Goal: Transaction & Acquisition: Purchase product/service

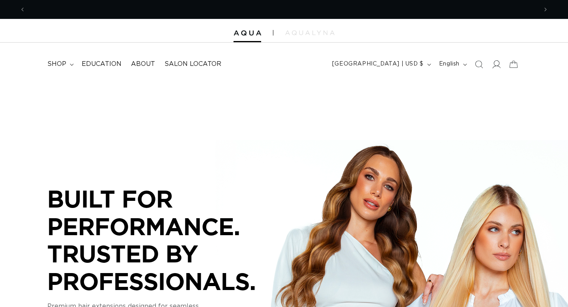
scroll to position [0, 512]
click at [498, 64] on icon at bounding box center [496, 64] width 8 height 8
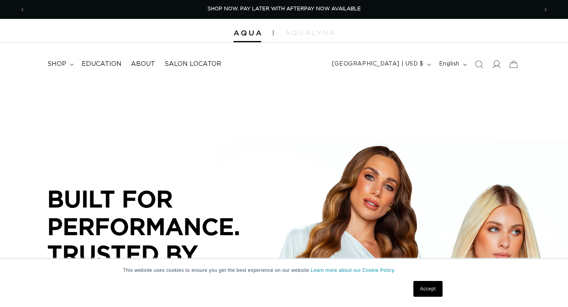
scroll to position [0, 0]
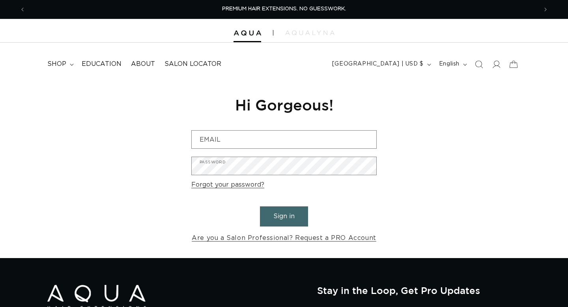
click at [300, 136] on input "Email" at bounding box center [284, 139] width 185 height 18
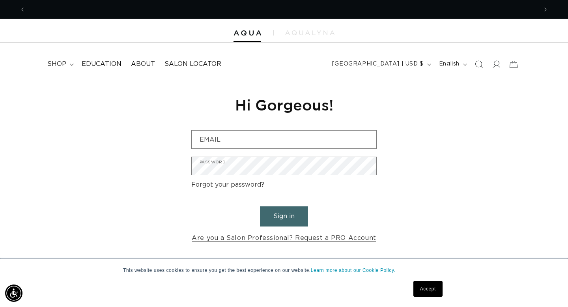
scroll to position [0, 512]
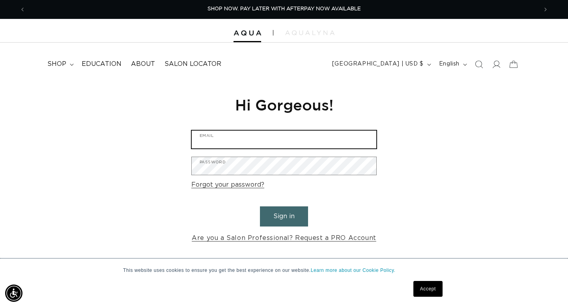
type input "timikopacek@hairbytimi.com"
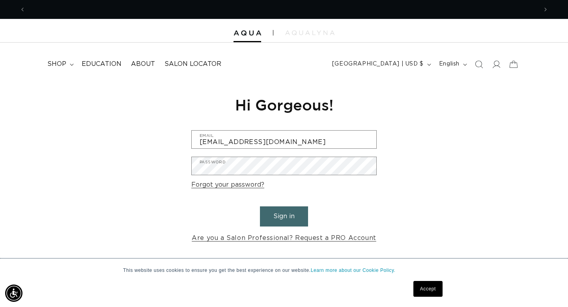
scroll to position [0, 0]
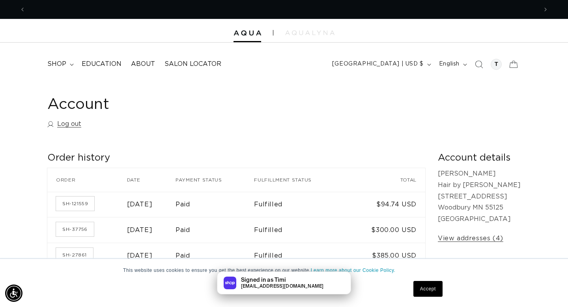
scroll to position [0, 512]
click at [59, 62] on span "shop" at bounding box center [56, 64] width 19 height 8
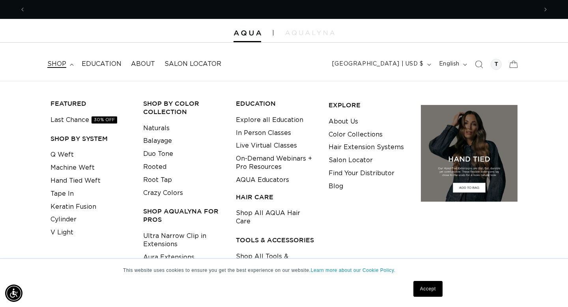
scroll to position [0, 1023]
click at [63, 207] on link "Keratin Fusion" at bounding box center [73, 206] width 46 height 13
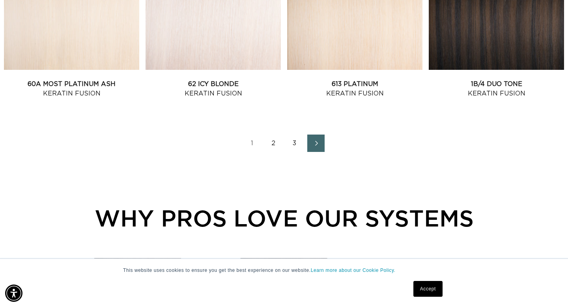
scroll to position [954, 0]
click at [276, 139] on link "2" at bounding box center [273, 142] width 17 height 17
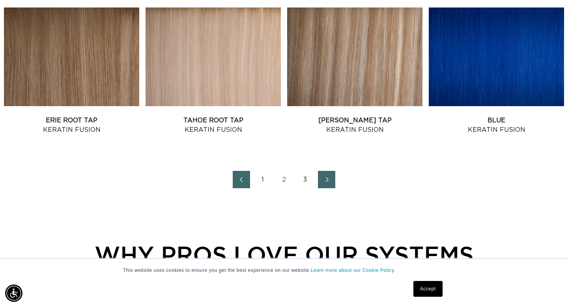
scroll to position [0, 512]
click at [306, 177] on link "3" at bounding box center [304, 179] width 17 height 17
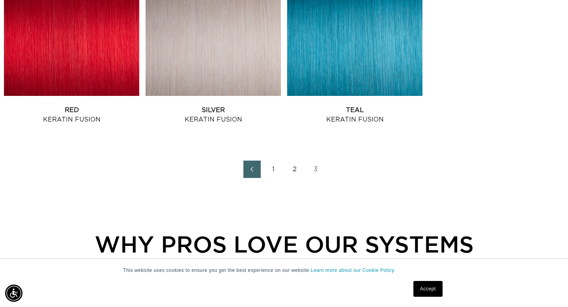
scroll to position [0, 512]
click at [272, 168] on link "1" at bounding box center [273, 168] width 17 height 17
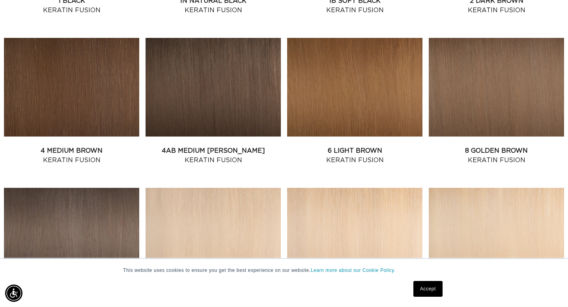
scroll to position [0, 1023]
click at [217, 146] on link "4AB Medium Ash Brown Keratin Fusion" at bounding box center [212, 155] width 135 height 19
click at [82, 152] on link "4 Medium Brown Keratin Fusion" at bounding box center [71, 155] width 135 height 19
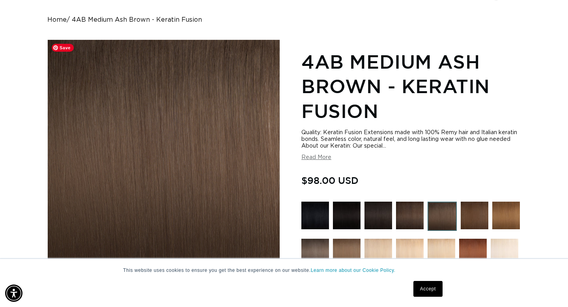
scroll to position [0, 512]
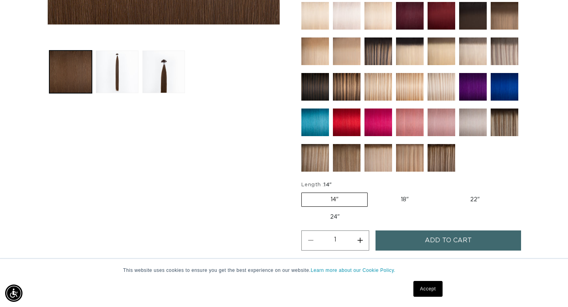
scroll to position [322, 0]
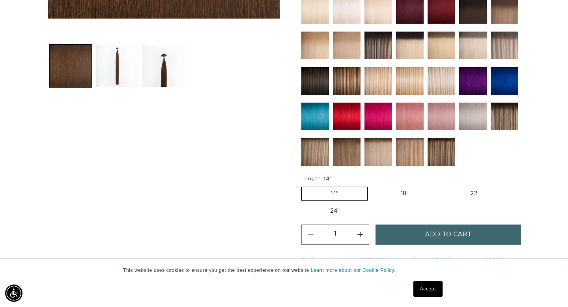
click at [330, 194] on label "14" Variant sold out or unavailable" at bounding box center [334, 193] width 66 height 14
click at [304, 185] on input "14" Variant sold out or unavailable" at bounding box center [303, 185] width 0 height 0
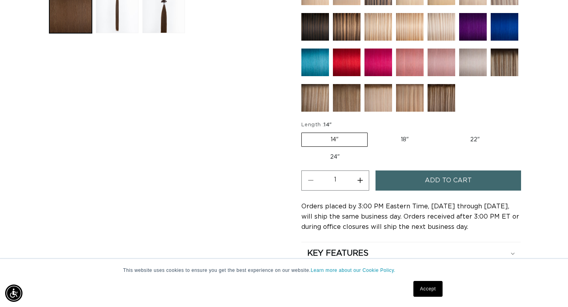
scroll to position [387, 0]
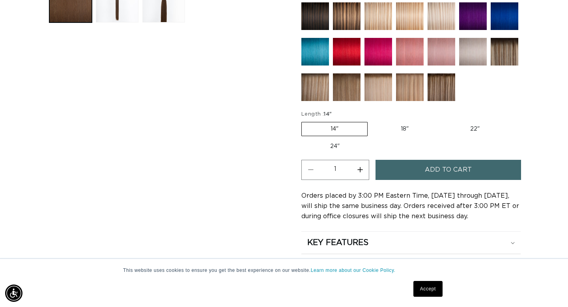
click at [360, 170] on button "Increase quantity for 4 Medium Brown - Keratin Fusion" at bounding box center [360, 170] width 18 height 20
type input "2"
click at [428, 168] on span "Add to cart" at bounding box center [448, 170] width 47 height 20
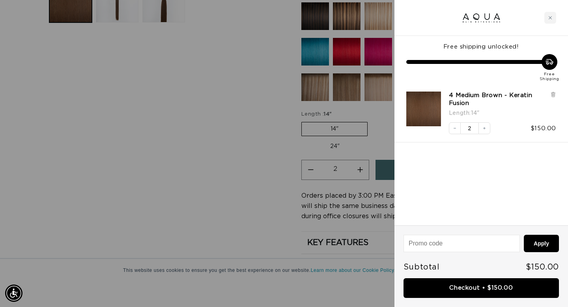
scroll to position [0, 1023]
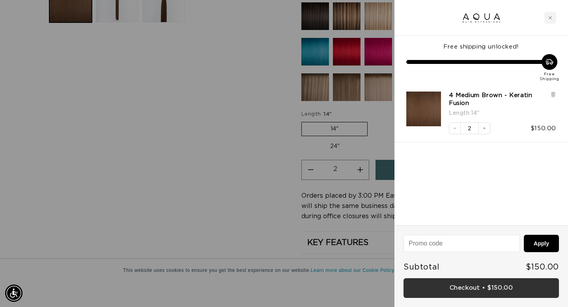
click at [445, 285] on link "Checkout • $150.00" at bounding box center [480, 288] width 155 height 20
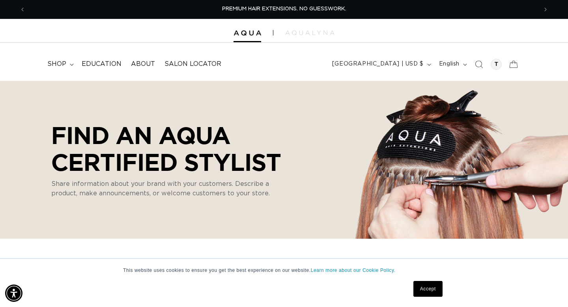
select select "m"
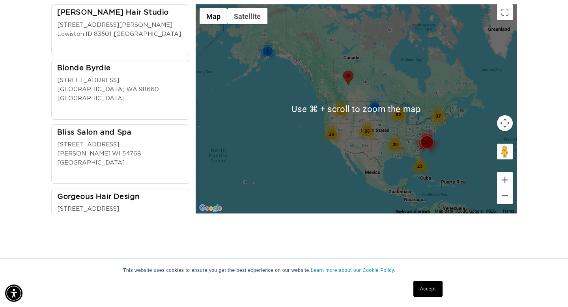
scroll to position [0, 1023]
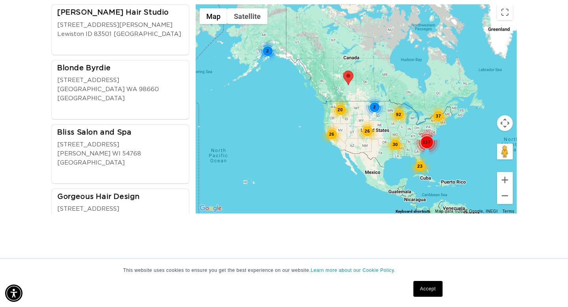
click at [419, 165] on div "23" at bounding box center [420, 166] width 22 height 22
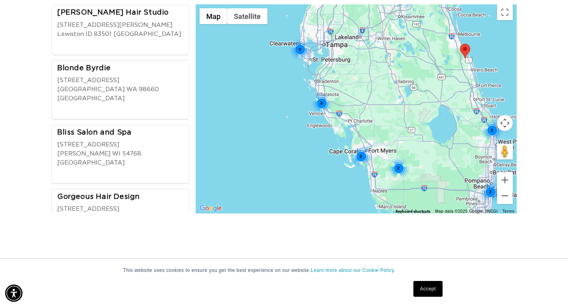
click at [360, 156] on div "2" at bounding box center [360, 156] width 21 height 21
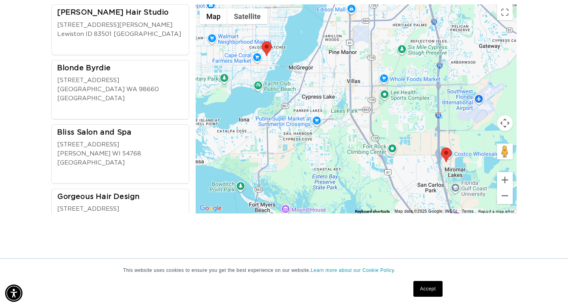
click at [189, 237] on main "Find an AQUA Certified Stylist Share information about your brand with your cus…" at bounding box center [284, 96] width 568 height 945
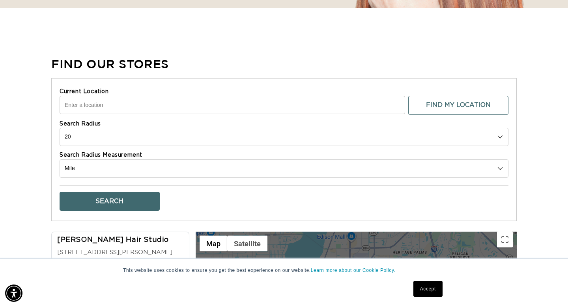
scroll to position [222, 0]
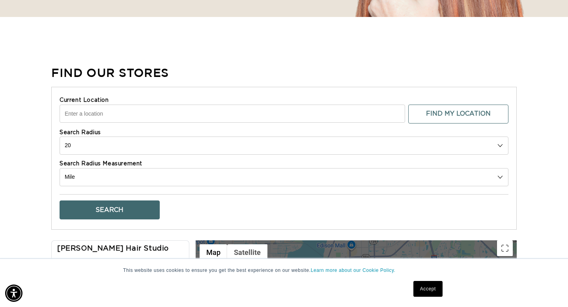
click at [194, 115] on input "Current Location" at bounding box center [232, 113] width 345 height 18
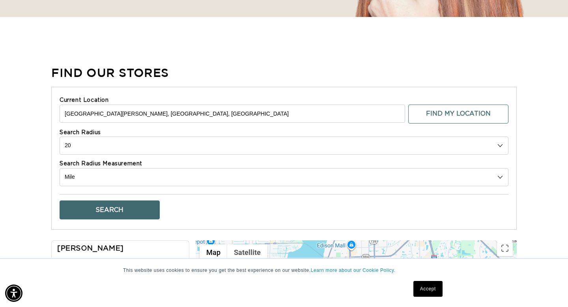
scroll to position [0, 0]
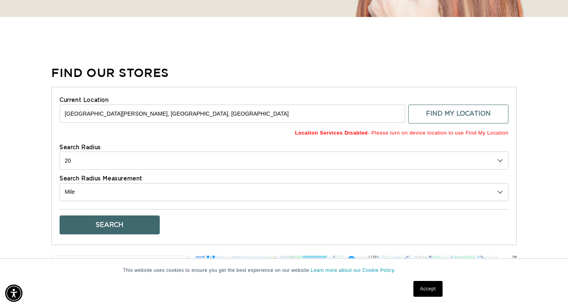
click at [100, 227] on button "Search" at bounding box center [110, 224] width 100 height 19
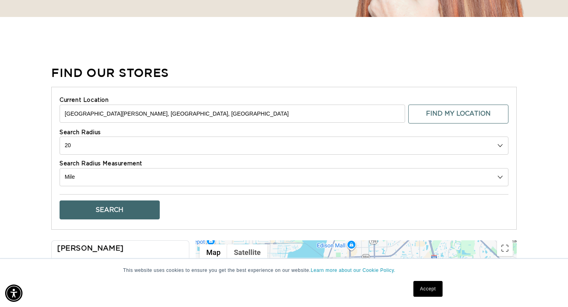
click at [99, 209] on button "Search" at bounding box center [110, 209] width 100 height 19
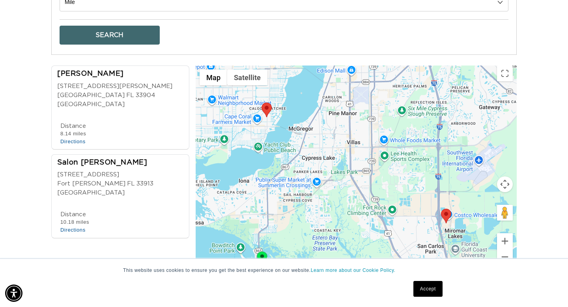
scroll to position [0, 512]
click at [95, 158] on div "Salon Adrian" at bounding box center [122, 163] width 131 height 11
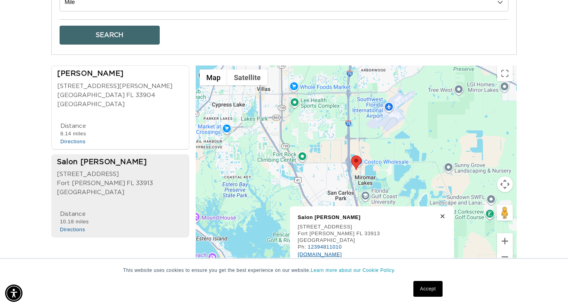
scroll to position [0, 0]
click at [311, 254] on link "salonadrian.com" at bounding box center [320, 254] width 44 height 6
click at [95, 72] on div "James Blonde" at bounding box center [122, 74] width 131 height 11
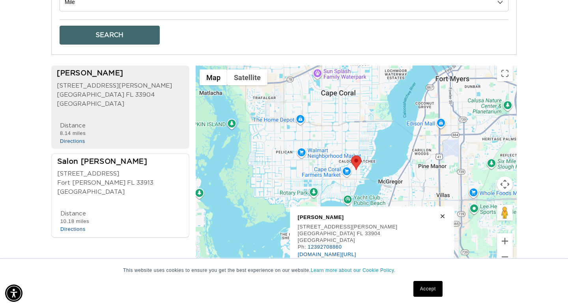
scroll to position [0, 512]
click at [315, 254] on link "jamesblonde.glossgenius.com/" at bounding box center [327, 254] width 58 height 6
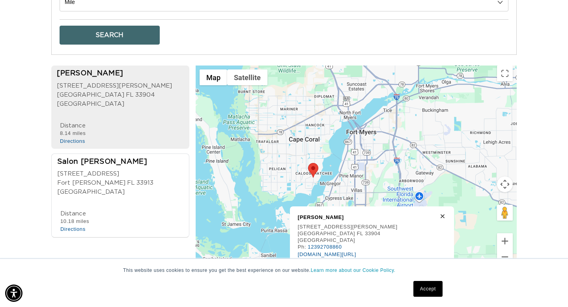
click at [412, 224] on div "James Blonde 4414 Del Prado Boulevard S Unit 3 Cape Coral FL 33904 USA Ph: 1239…" at bounding box center [376, 242] width 156 height 56
click at [441, 218] on icon at bounding box center [442, 215] width 3 height 3
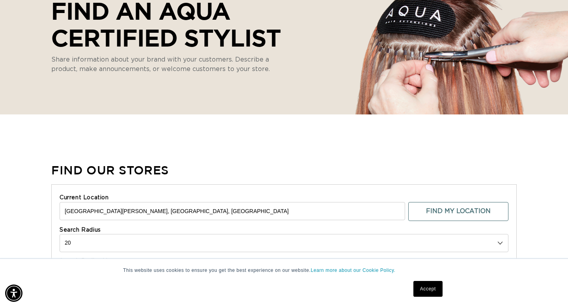
scroll to position [120, 0]
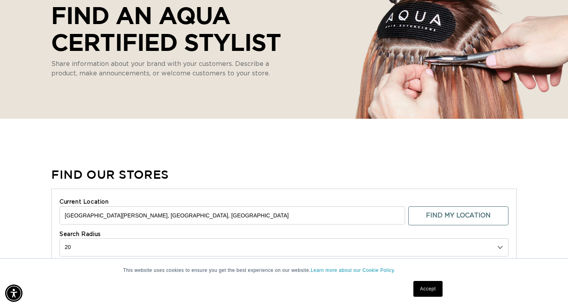
click at [144, 212] on input "Fort Myers Beach, FL, USA" at bounding box center [232, 215] width 345 height 18
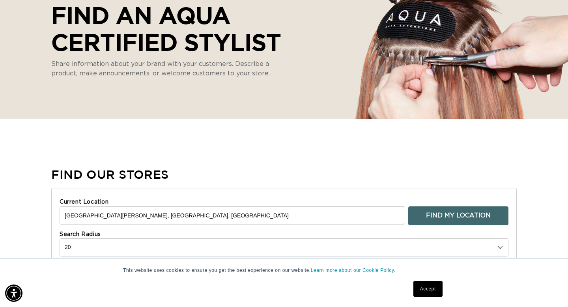
scroll to position [0, 512]
click at [431, 213] on button "Find My Location" at bounding box center [458, 215] width 100 height 19
type input "2090 Cameron Cir, St Paul, MN 55125, USA"
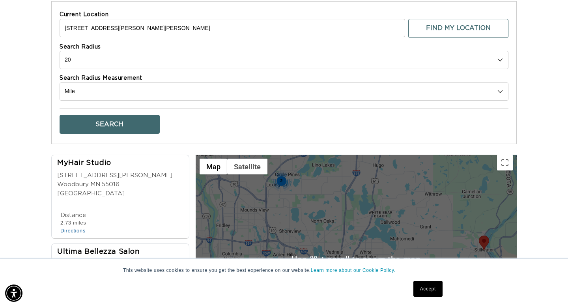
scroll to position [0, 1023]
click at [101, 122] on button "Search" at bounding box center [110, 124] width 100 height 19
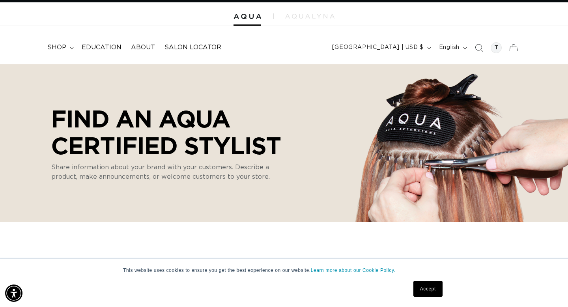
scroll to position [0, 0]
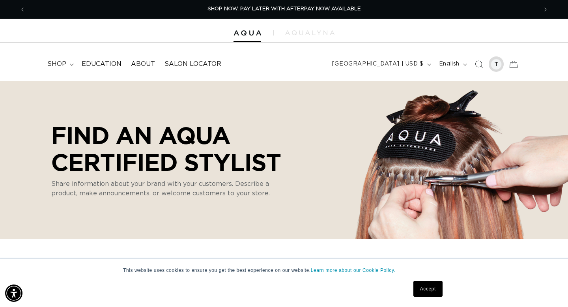
click at [497, 66] on div at bounding box center [495, 64] width 11 height 11
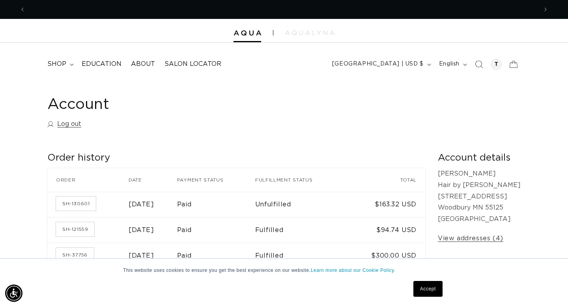
scroll to position [0, 512]
click at [66, 107] on h1 "Account" at bounding box center [283, 104] width 473 height 19
click at [140, 64] on span "About" at bounding box center [143, 64] width 24 height 8
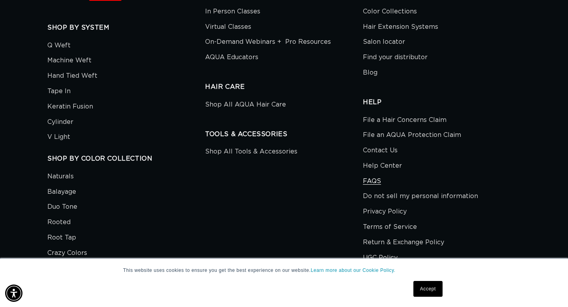
scroll to position [0, 512]
click at [369, 179] on link "FAQS" at bounding box center [372, 180] width 18 height 15
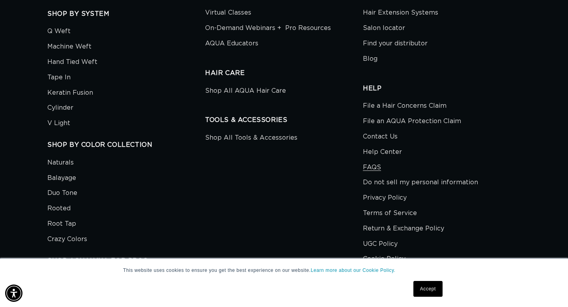
scroll to position [1733, 0]
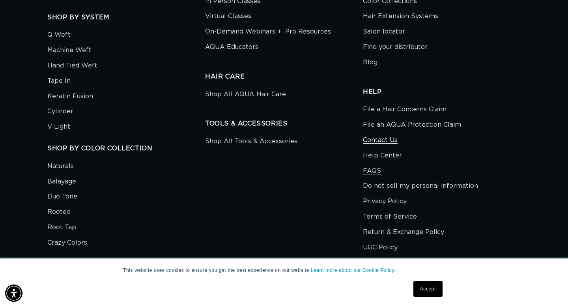
click at [374, 138] on link "Contact Us" at bounding box center [380, 139] width 35 height 15
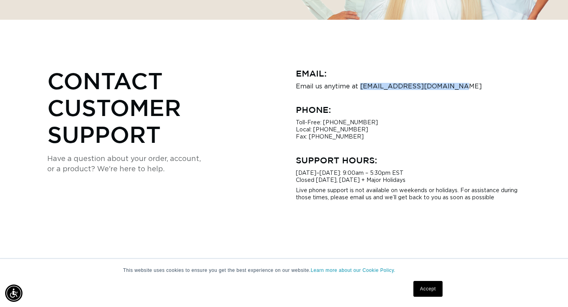
drag, startPoint x: 360, startPoint y: 87, endPoint x: 452, endPoint y: 86, distance: 92.7
click at [452, 86] on p "Email us anytime at hi@aquahairextensions.com" at bounding box center [408, 86] width 225 height 7
copy p "hi@aquahairextensions.com"
